Goal: Navigation & Orientation: Find specific page/section

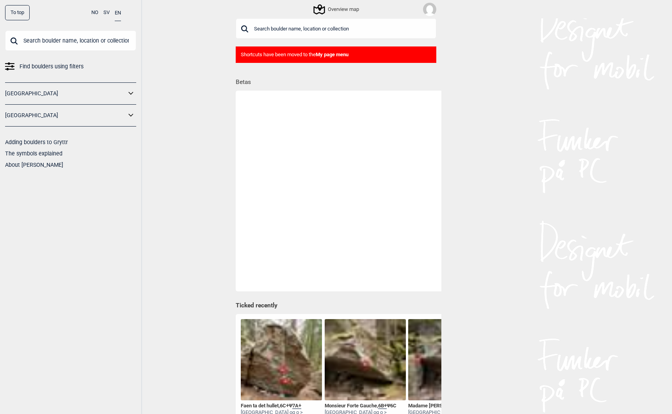
scroll to position [0, 404]
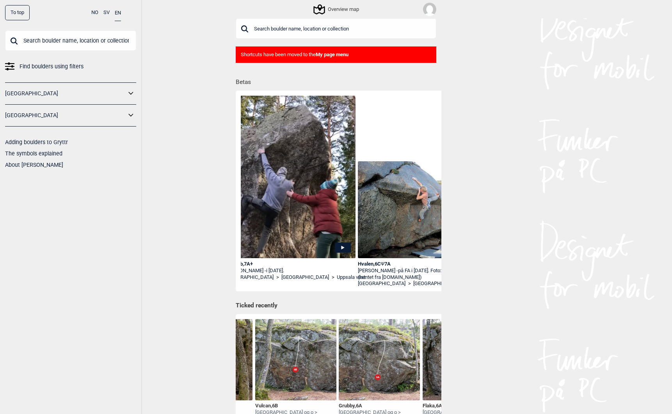
click at [18, 13] on div "To top" at bounding box center [17, 12] width 25 height 15
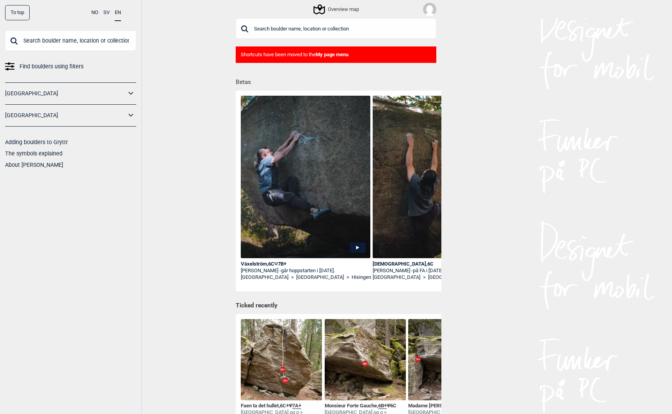
click at [258, 263] on div "Växelström , 6C Ψ 7B+" at bounding box center [306, 264] width 130 height 7
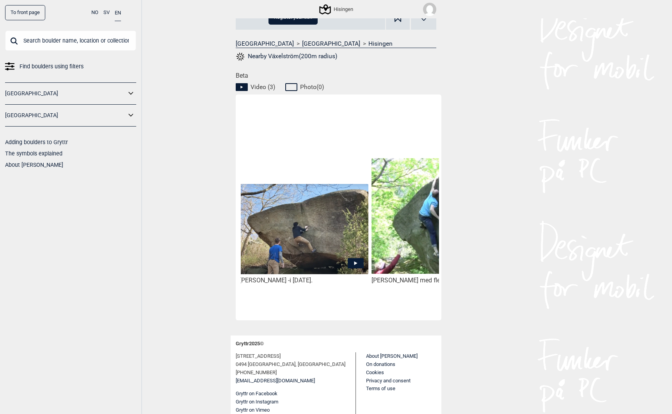
scroll to position [0, 197]
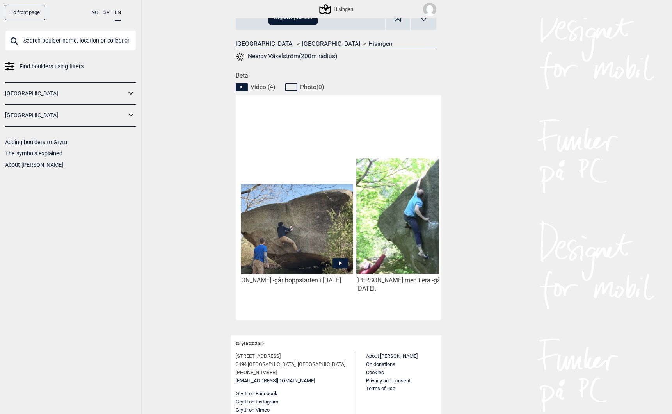
scroll to position [0, 329]
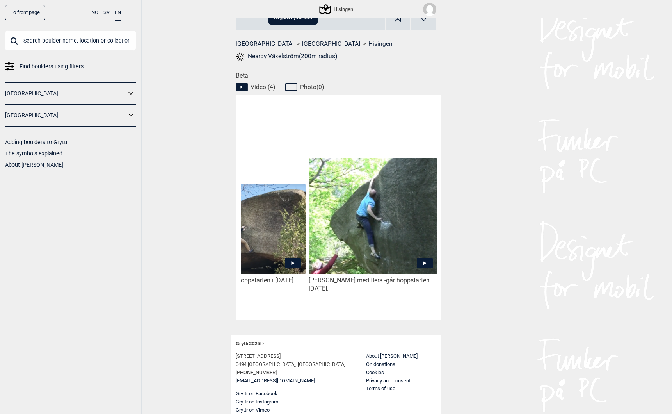
click at [425, 264] on icon at bounding box center [425, 263] width 16 height 10
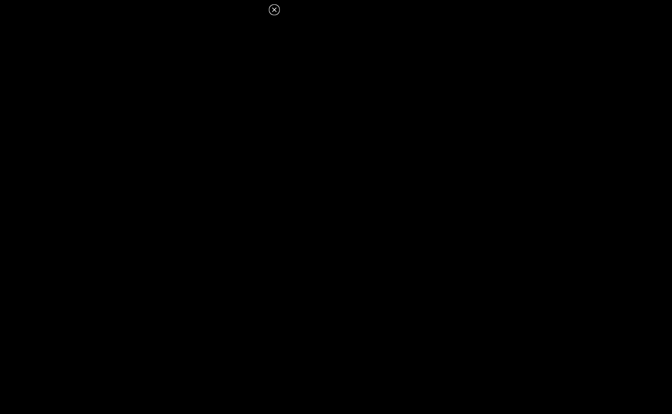
click at [275, 10] on icon at bounding box center [274, 9] width 4 height 4
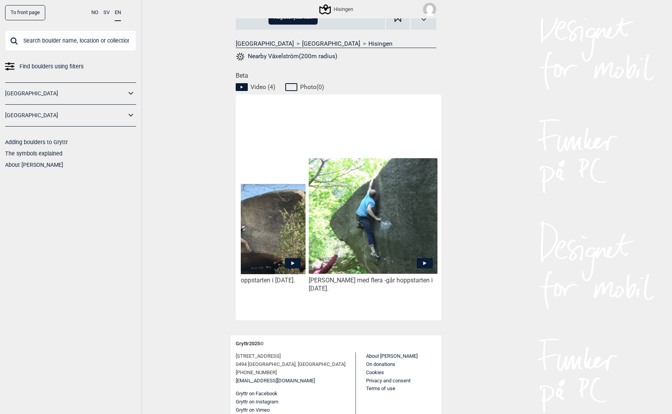
click at [425, 266] on icon at bounding box center [425, 263] width 16 height 10
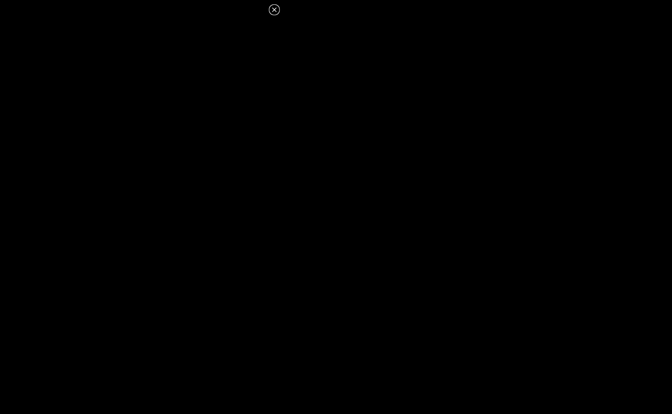
click at [271, 14] on icon at bounding box center [274, 9] width 9 height 9
